Goal: Book appointment/travel/reservation

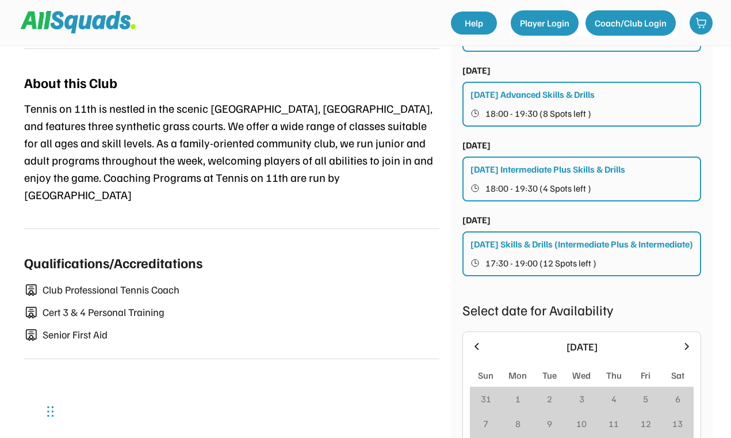
scroll to position [508, 0]
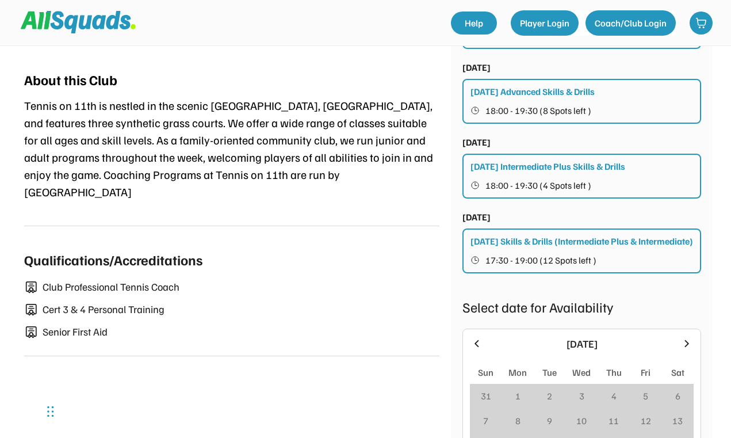
click at [486, 242] on div "[DATE] Skills & Drills (Intermediate Plus & Intermediate)" at bounding box center [582, 241] width 223 height 14
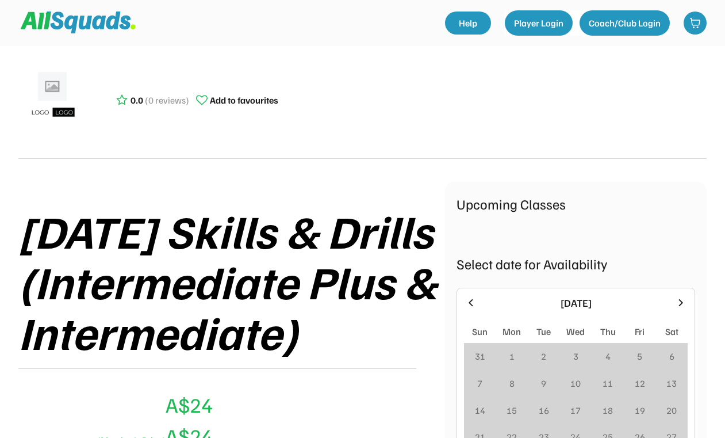
click at [486, 242] on div "Upcoming Classes Select date for Availability [DATE] Sun Mon Tue Wed Thu Fri Sa…" at bounding box center [576, 416] width 262 height 468
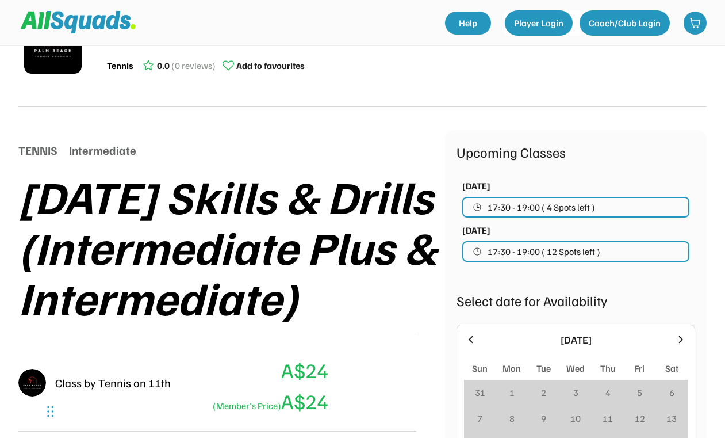
scroll to position [51, 0]
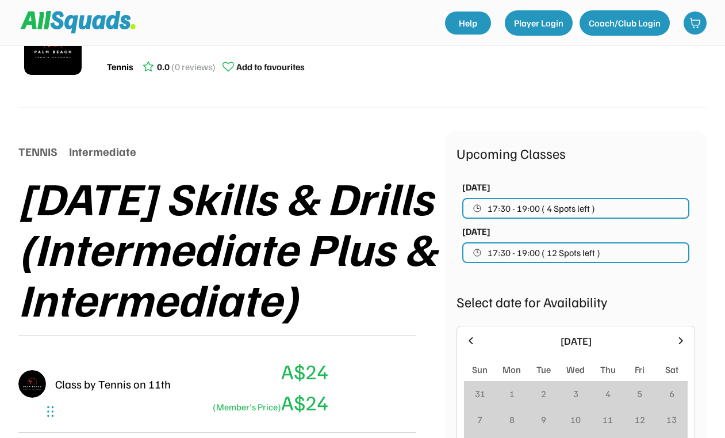
click at [578, 209] on span "17:30 - 19:00 ( 4 Spots left )" at bounding box center [542, 208] width 108 height 9
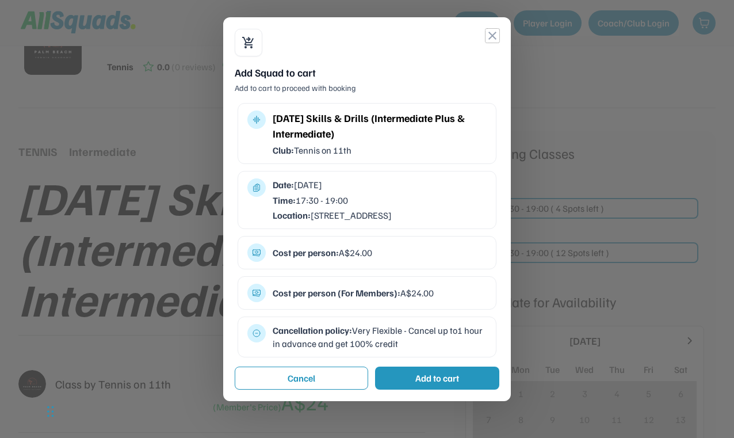
click at [491, 33] on button "close" at bounding box center [493, 36] width 14 height 14
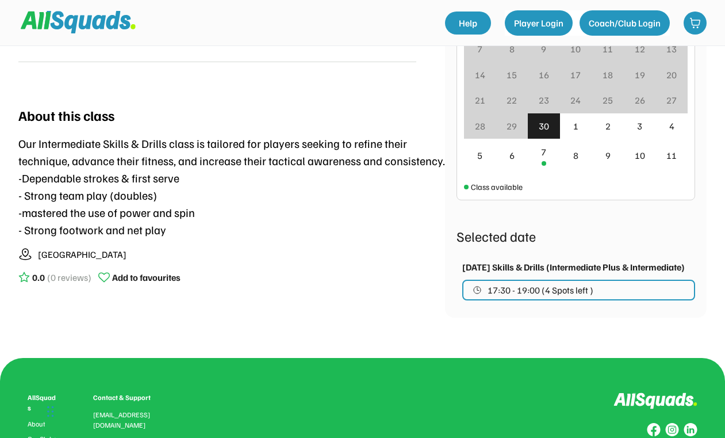
scroll to position [421, 0]
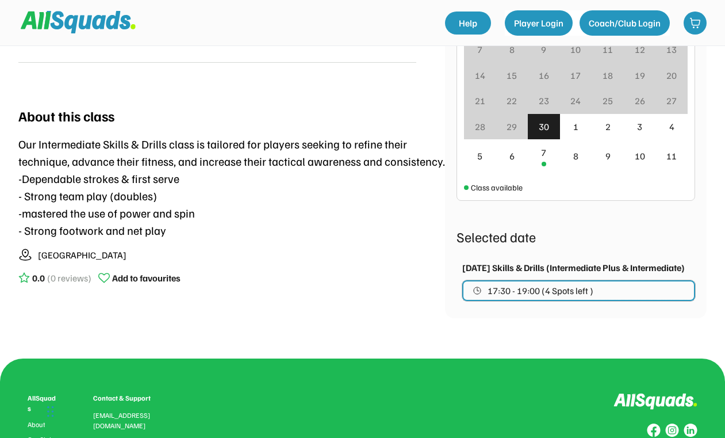
click at [504, 295] on span "17:30 - 19:00 (4 Spots left )" at bounding box center [541, 290] width 106 height 9
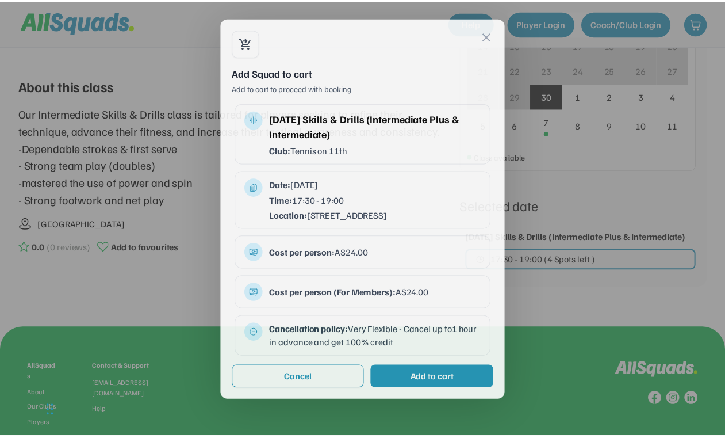
scroll to position [523, 0]
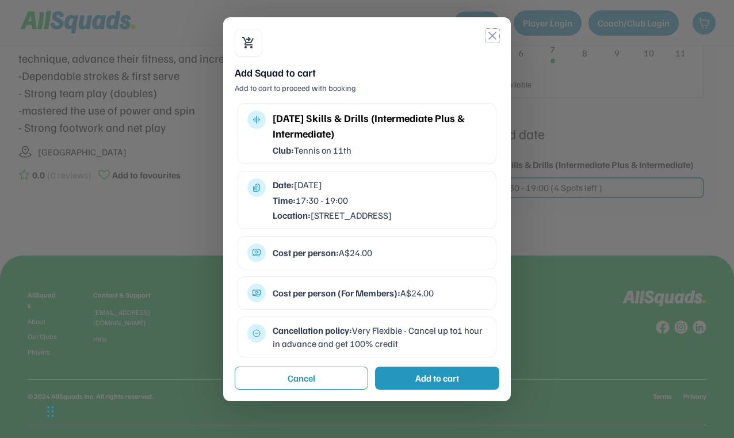
click at [491, 33] on button "close" at bounding box center [493, 36] width 14 height 14
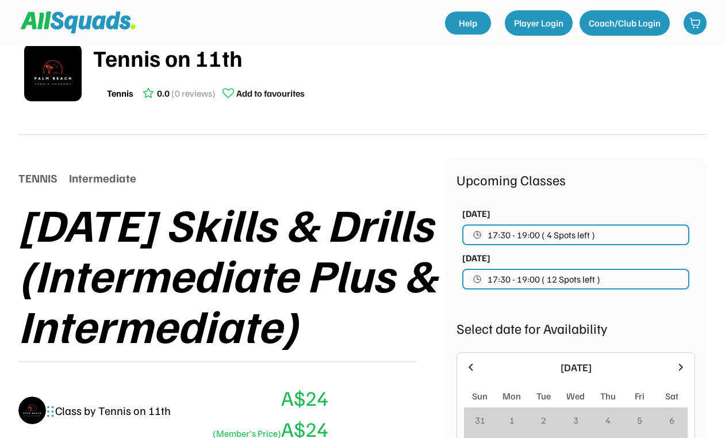
scroll to position [0, 0]
